Goal: Find specific page/section: Find specific page/section

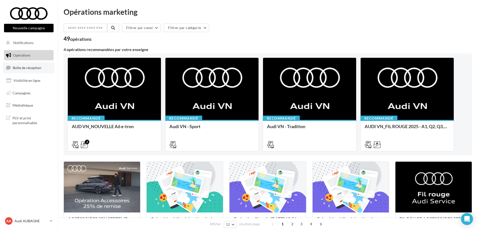
click at [27, 69] on span "Boîte de réception" at bounding box center [27, 68] width 29 height 4
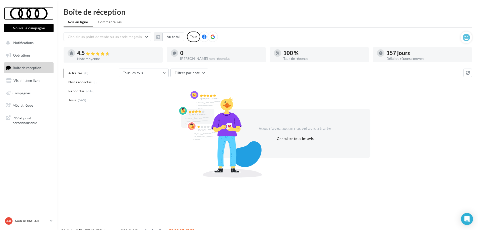
click at [22, 12] on div at bounding box center [29, 13] width 40 height 13
